Goal: Transaction & Acquisition: Purchase product/service

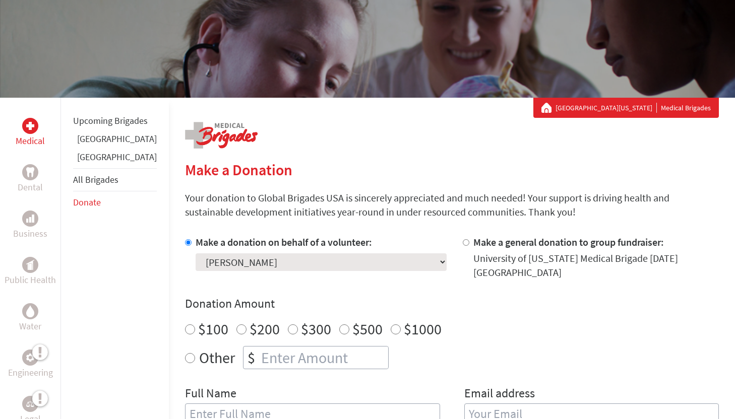
scroll to position [91, 0]
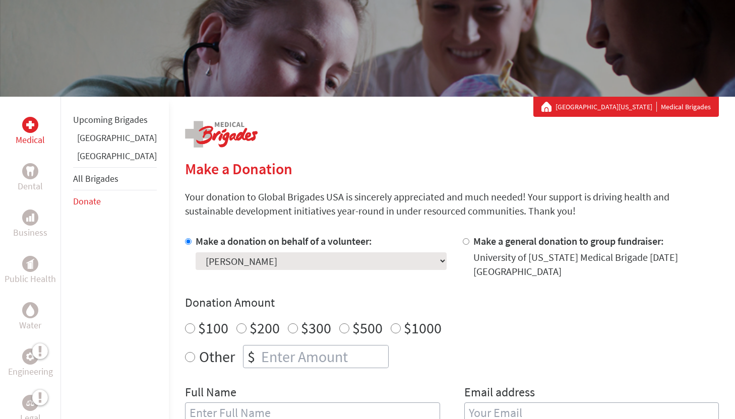
click at [185, 352] on input "Other" at bounding box center [190, 357] width 10 height 10
radio input "true"
click at [259, 346] on input "number" at bounding box center [323, 357] width 129 height 22
type input "50"
click at [215, 403] on input "text" at bounding box center [312, 413] width 255 height 21
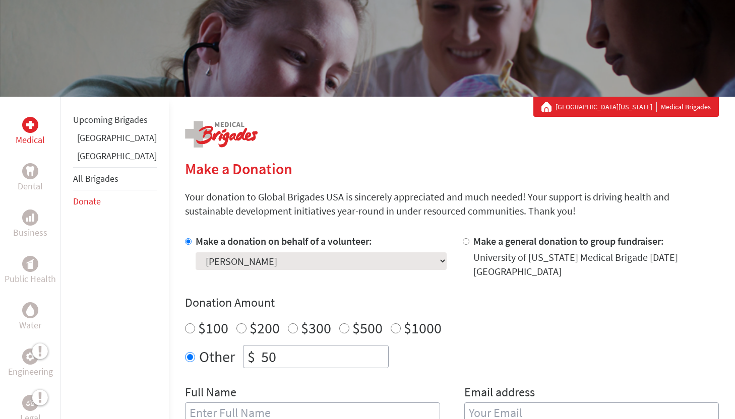
type input "[PERSON_NAME]"
type input "[EMAIL_ADDRESS][DOMAIN_NAME]"
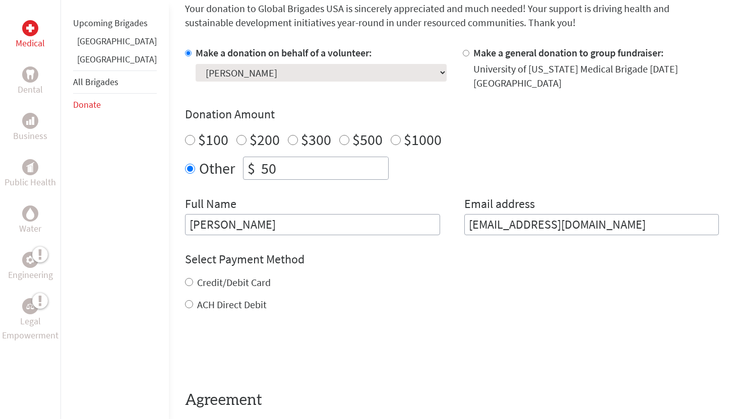
scroll to position [305, 0]
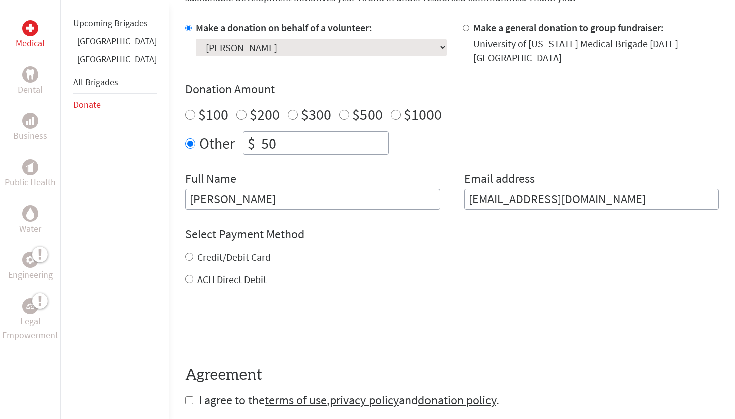
click at [185, 253] on input "Credit/Debit Card" at bounding box center [189, 257] width 8 height 8
radio input "true"
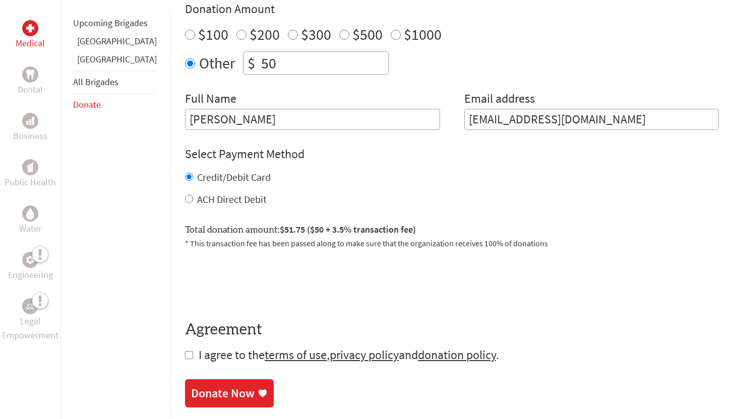
scroll to position [387, 0]
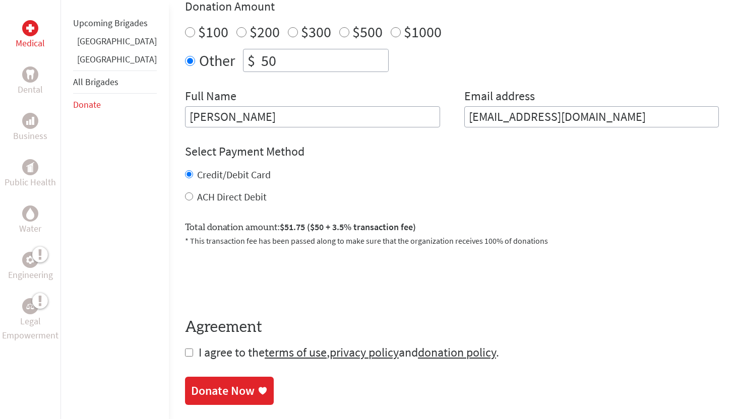
click at [185, 349] on input "checkbox" at bounding box center [189, 353] width 8 height 8
checkbox input "true"
click at [214, 384] on div "Donate Now" at bounding box center [222, 392] width 63 height 16
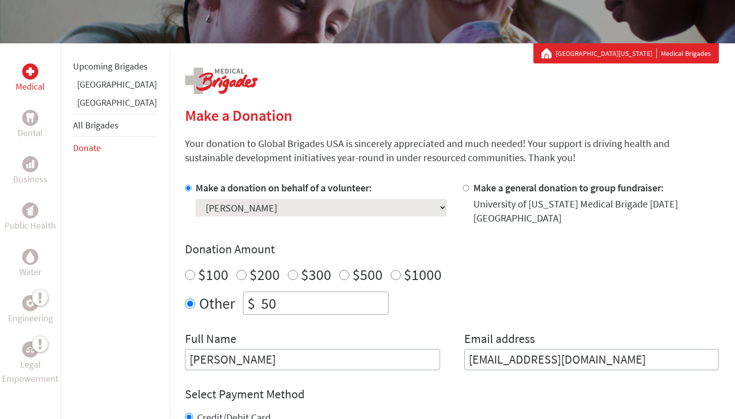
scroll to position [300, 0]
